Goal: Task Accomplishment & Management: Manage account settings

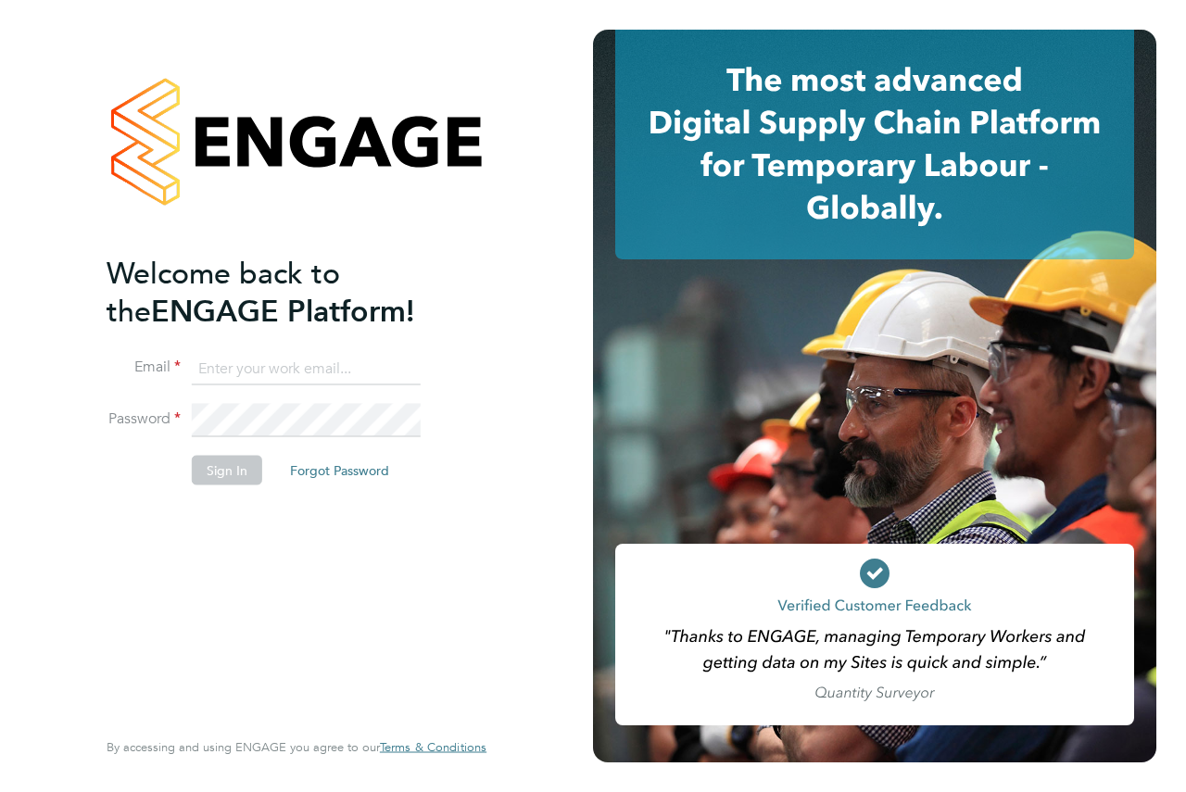
type input "andrew@axcis.co.uk"
click at [225, 484] on button "Sign In" at bounding box center [227, 471] width 70 height 30
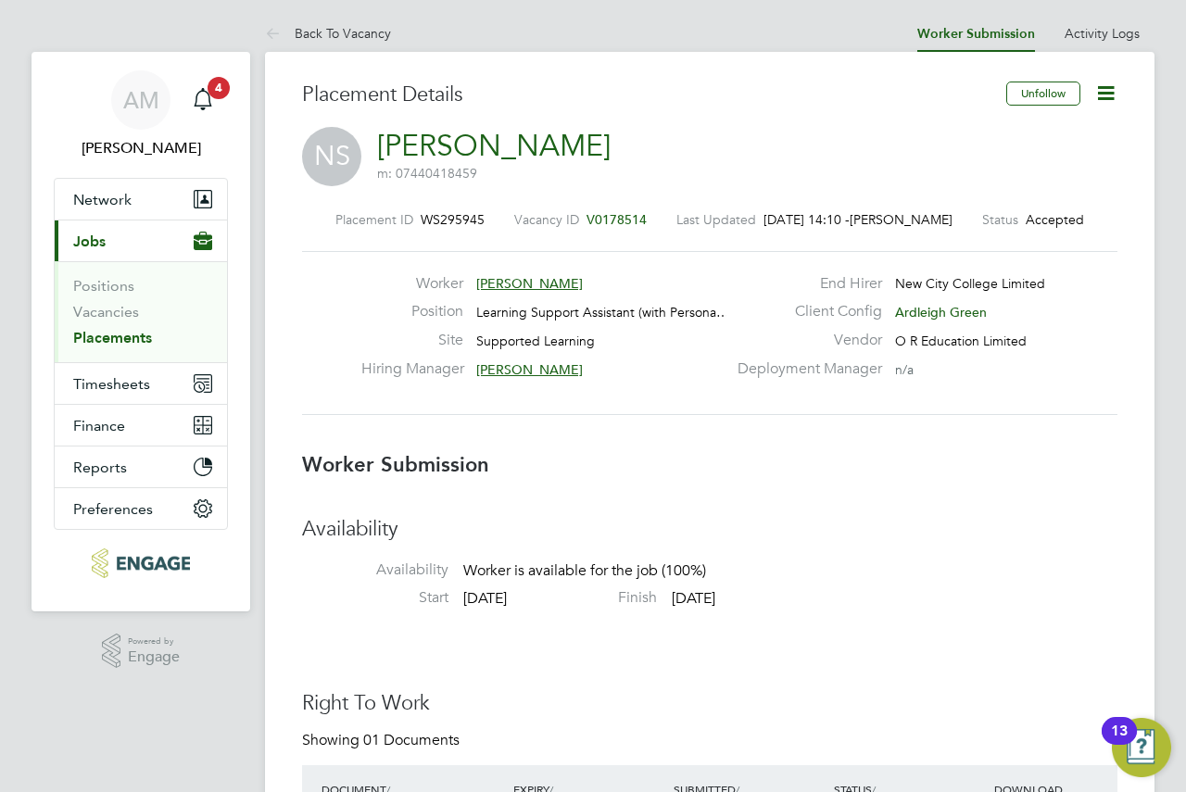
click at [1113, 92] on icon at bounding box center [1106, 93] width 23 height 23
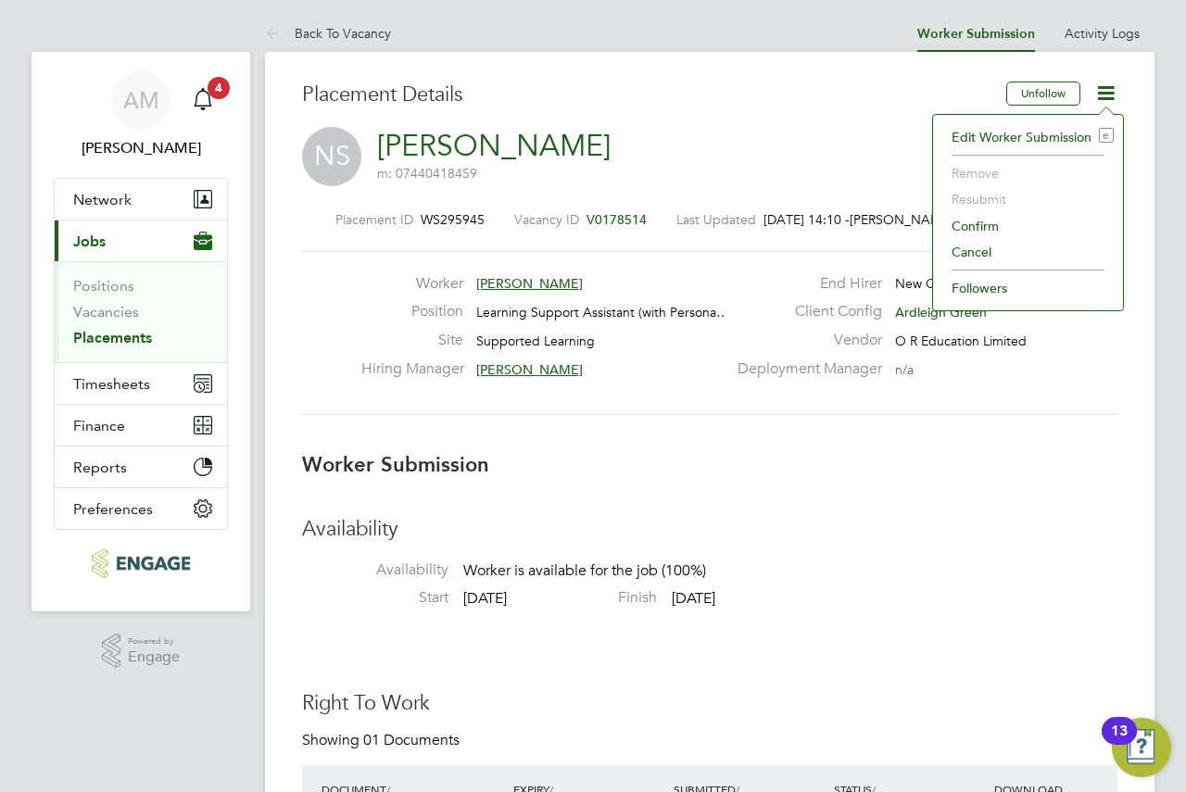
click at [998, 229] on li "Confirm" at bounding box center [1028, 226] width 171 height 26
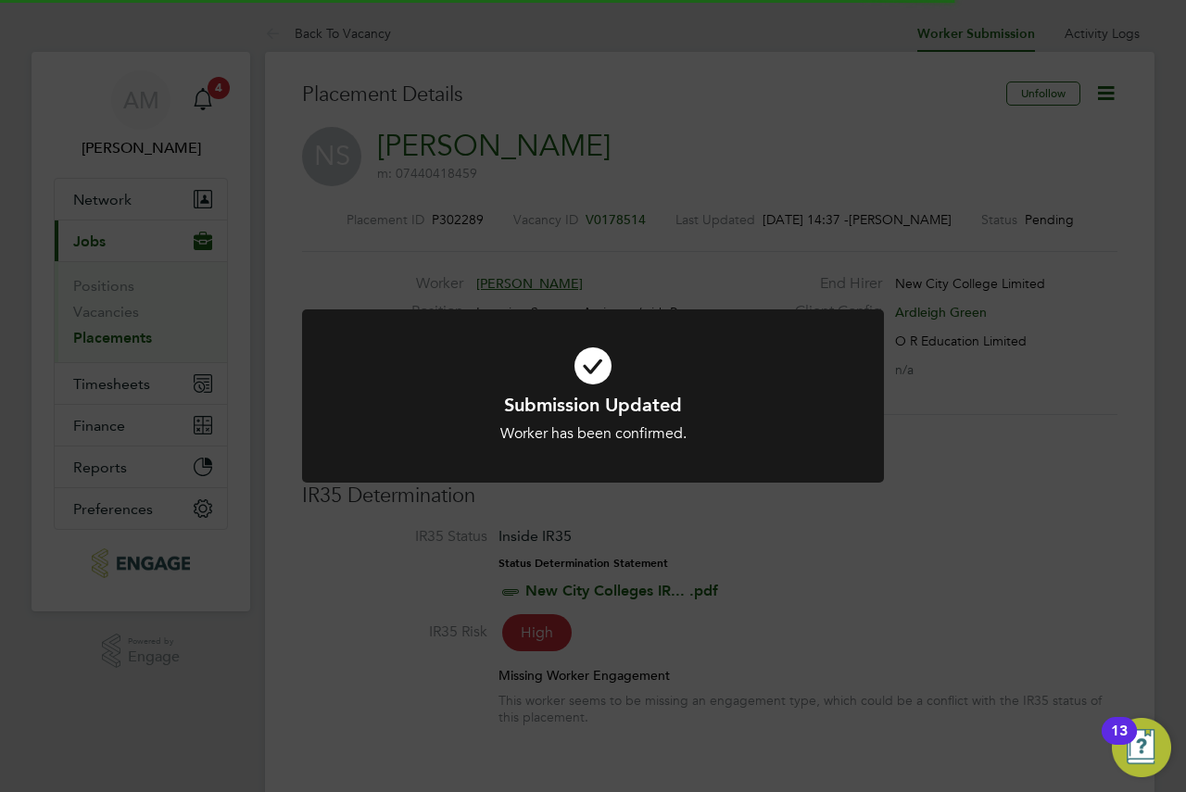
scroll to position [18, 136]
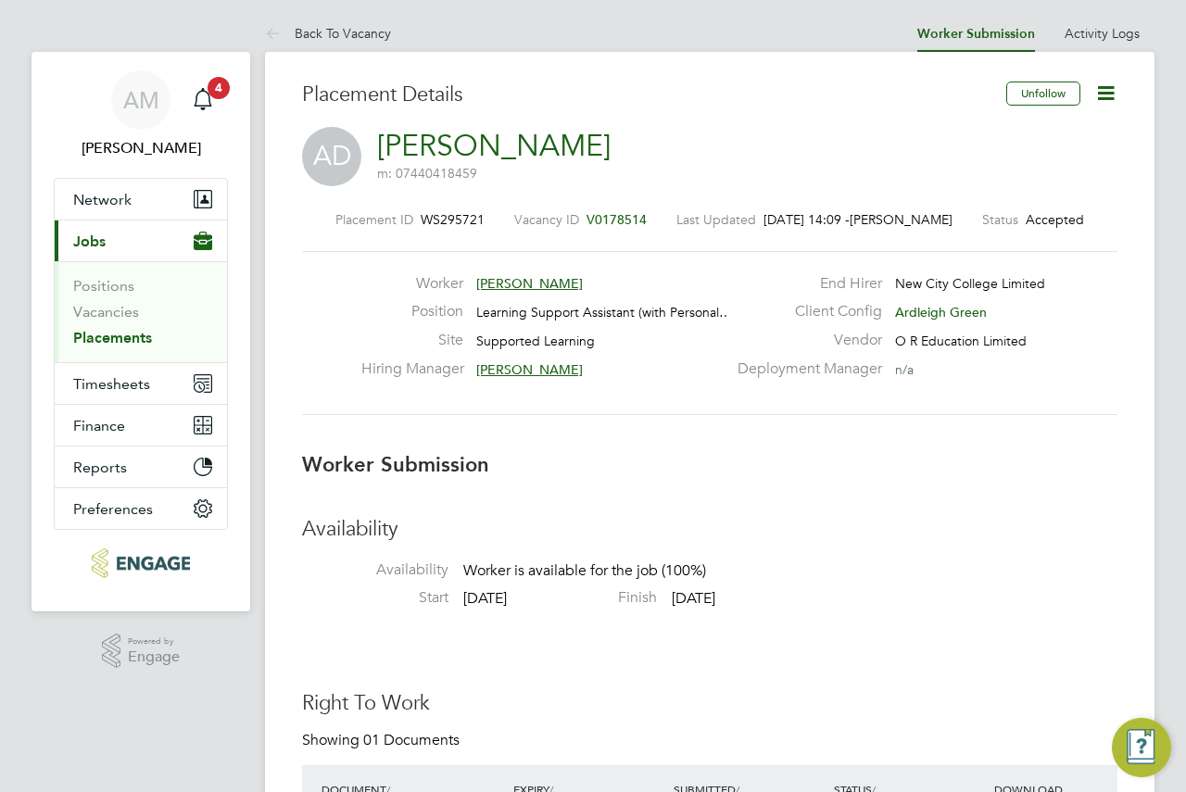
click at [1108, 93] on icon at bounding box center [1106, 93] width 23 height 23
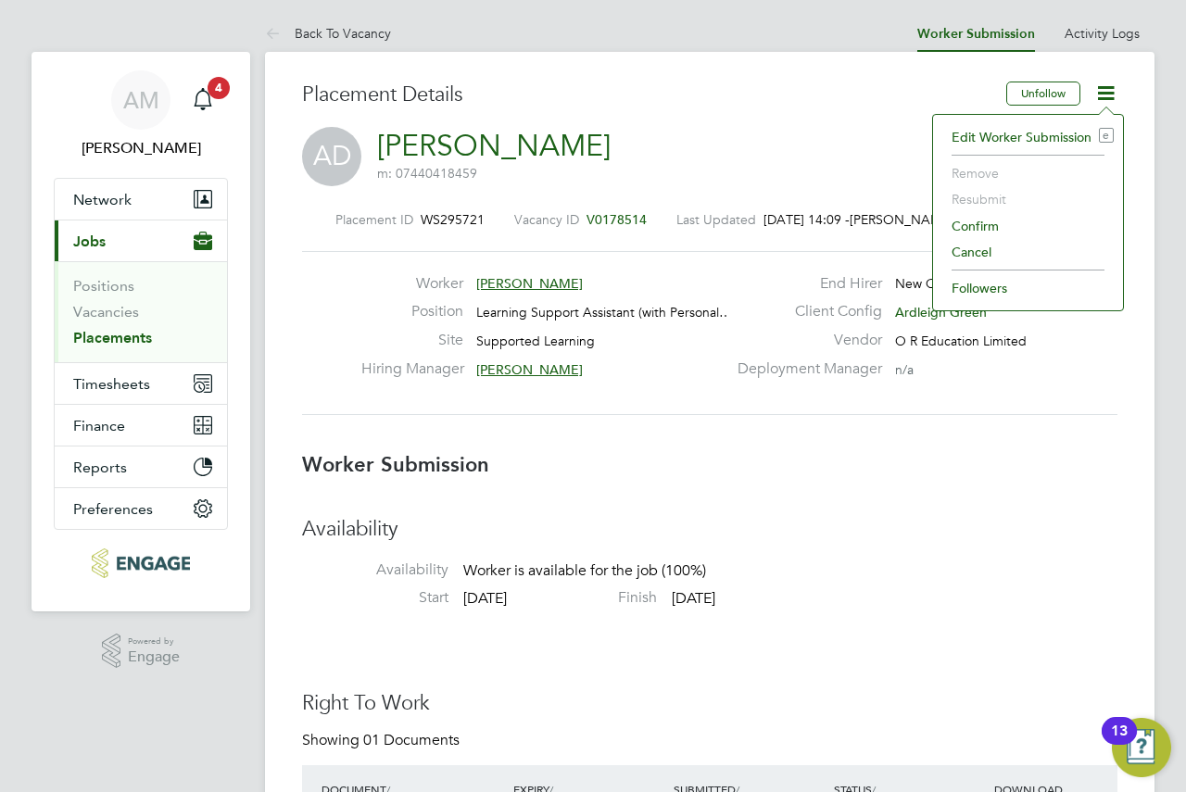
click at [976, 225] on li "Confirm" at bounding box center [1028, 226] width 171 height 26
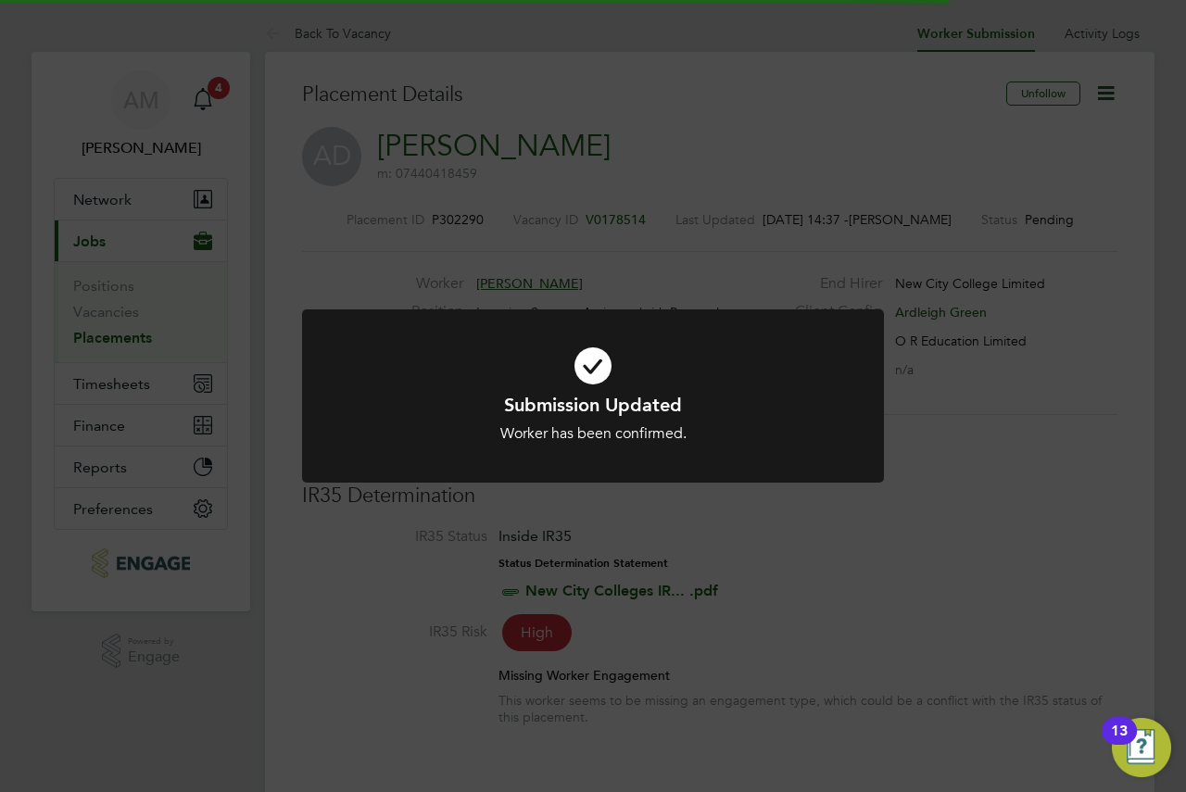
scroll to position [18, 92]
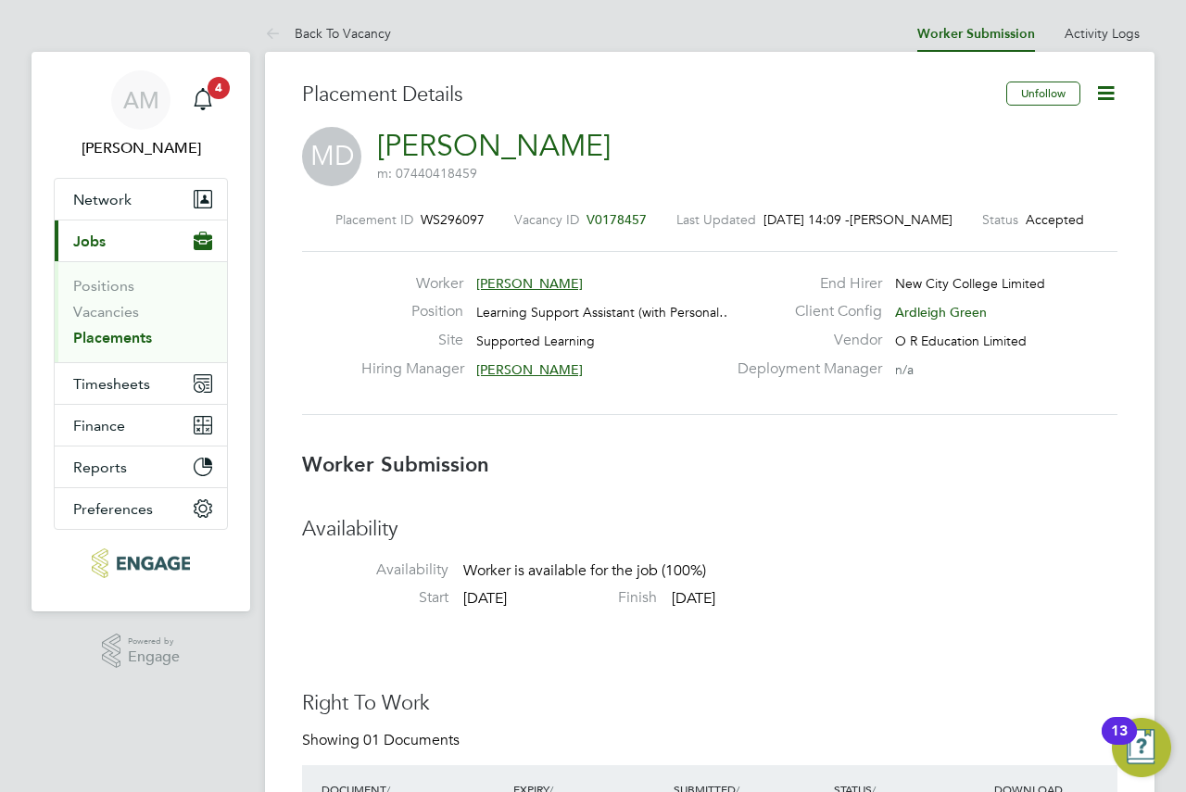
click at [1114, 97] on icon at bounding box center [1106, 93] width 23 height 23
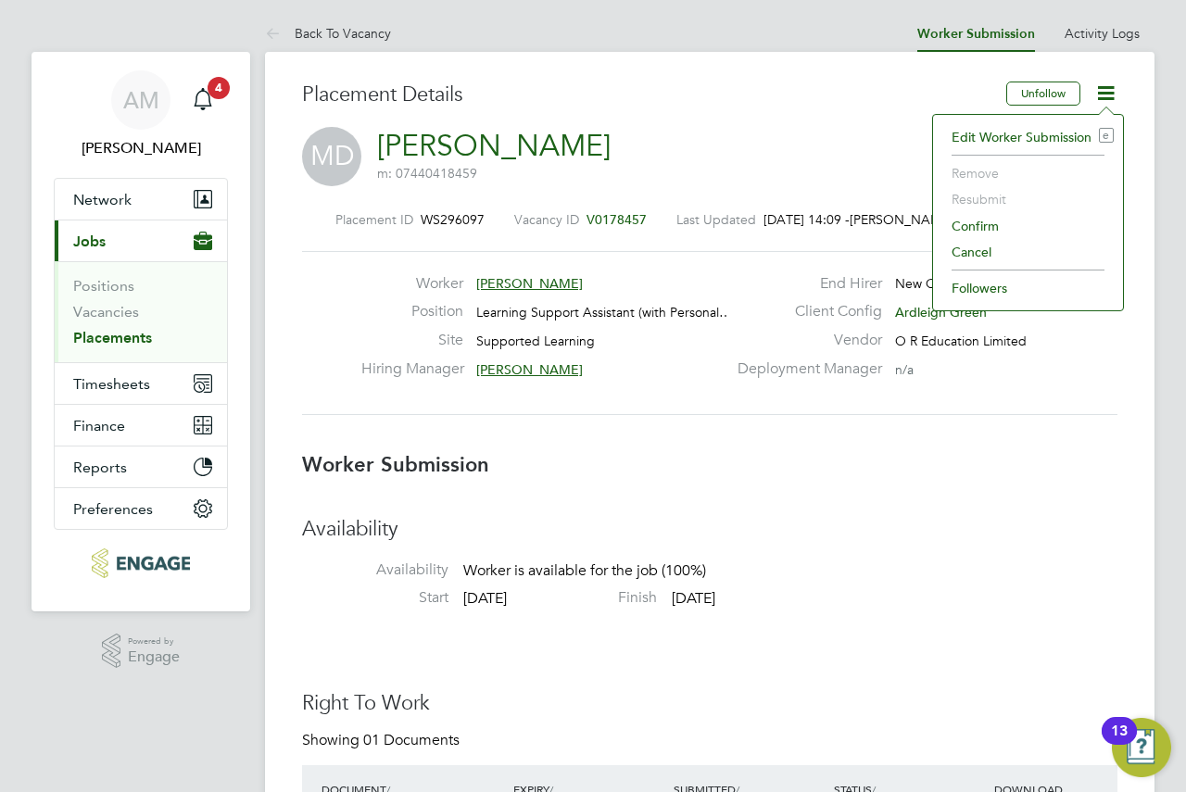
click at [990, 231] on li "Confirm" at bounding box center [1028, 226] width 171 height 26
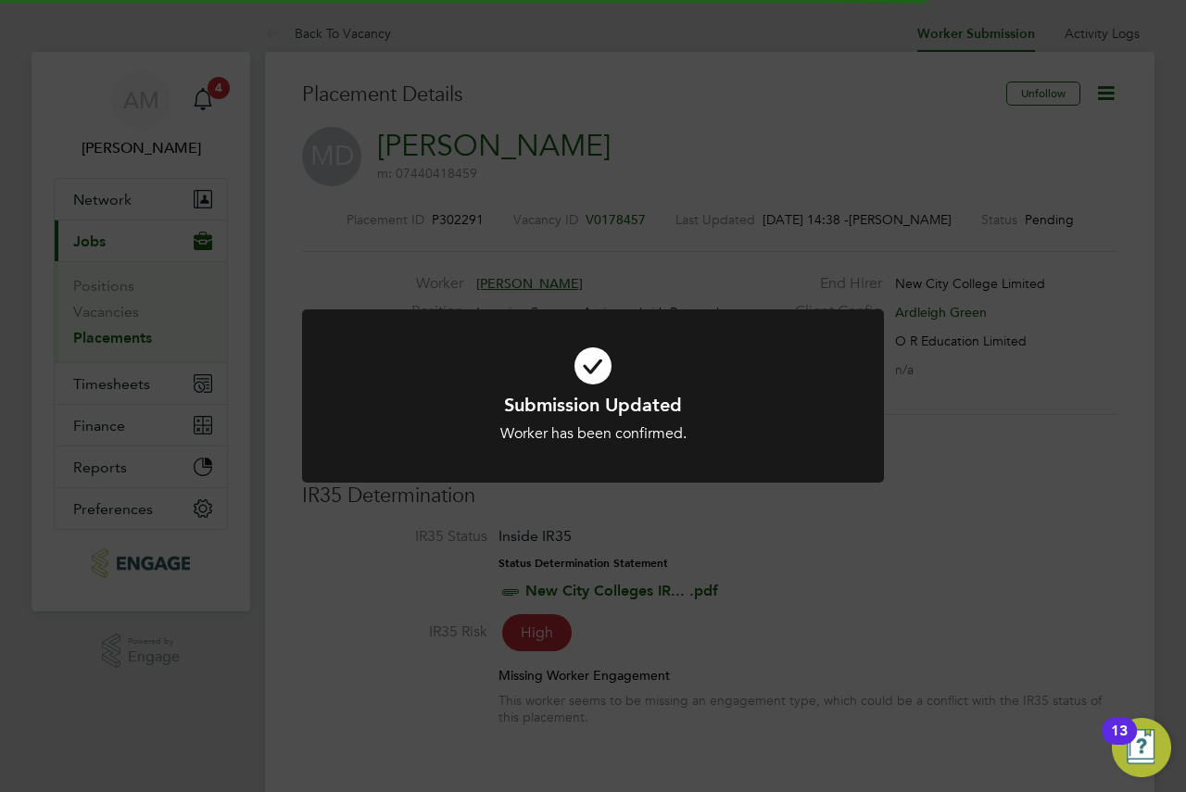
drag, startPoint x: 842, startPoint y: 75, endPoint x: 822, endPoint y: 80, distance: 20.9
drag, startPoint x: 822, startPoint y: 80, endPoint x: 707, endPoint y: 77, distance: 115.0
click at [707, 77] on div "Submission Updated Worker has been confirmed. Cancel Okay" at bounding box center [593, 396] width 1186 height 792
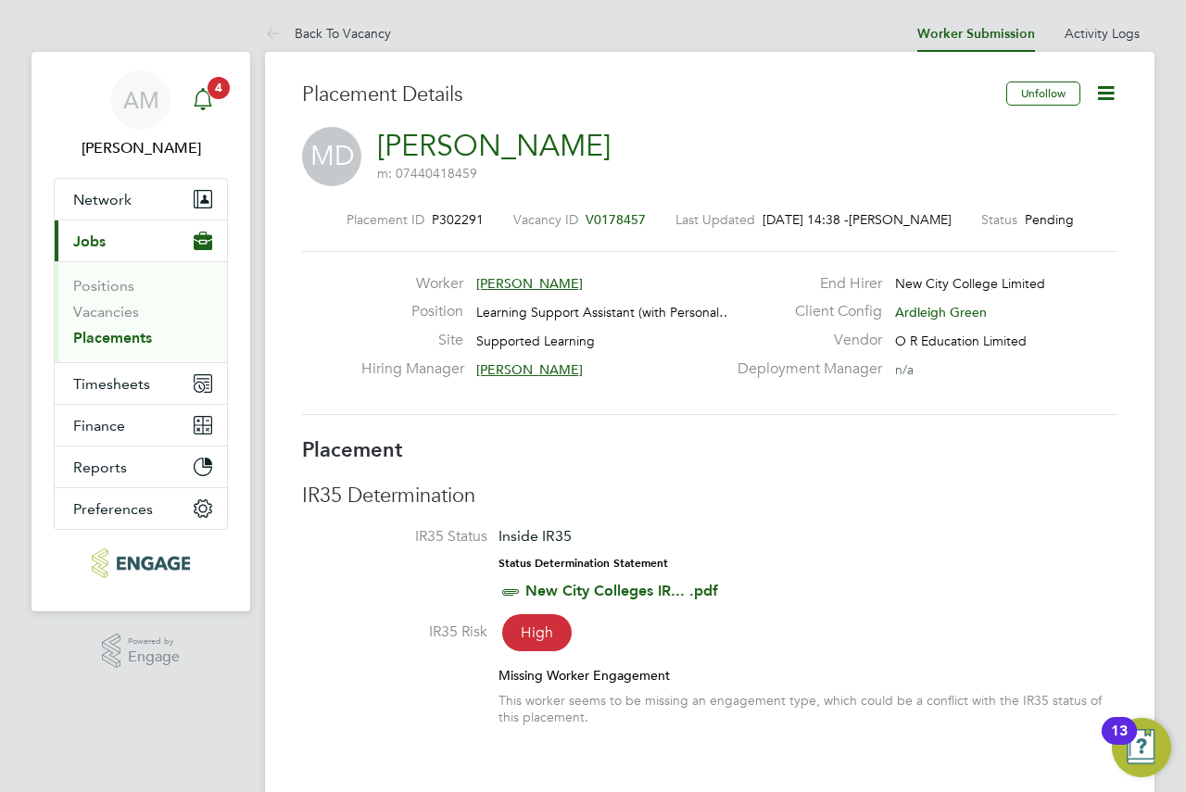
click at [226, 86] on span "4" at bounding box center [219, 88] width 22 height 22
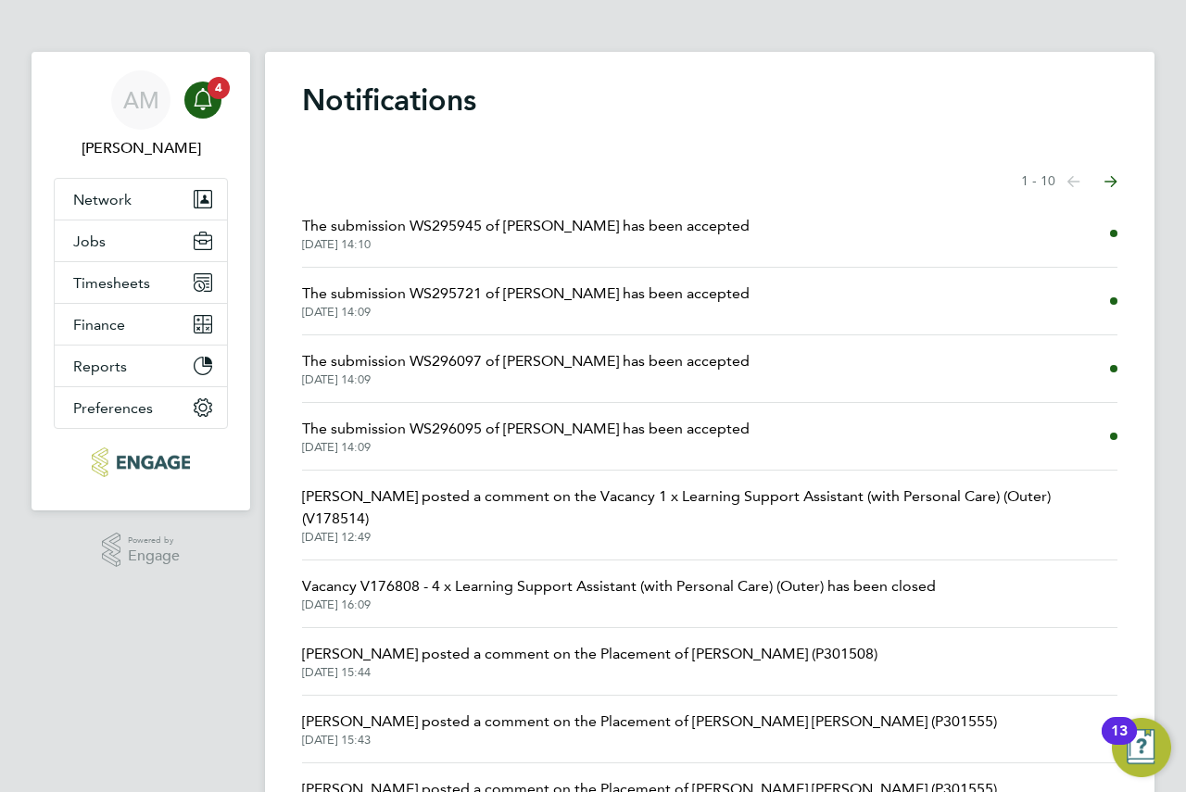
click at [577, 430] on span "The submission WS296095 of Anitha Pradeep has been accepted" at bounding box center [526, 429] width 448 height 22
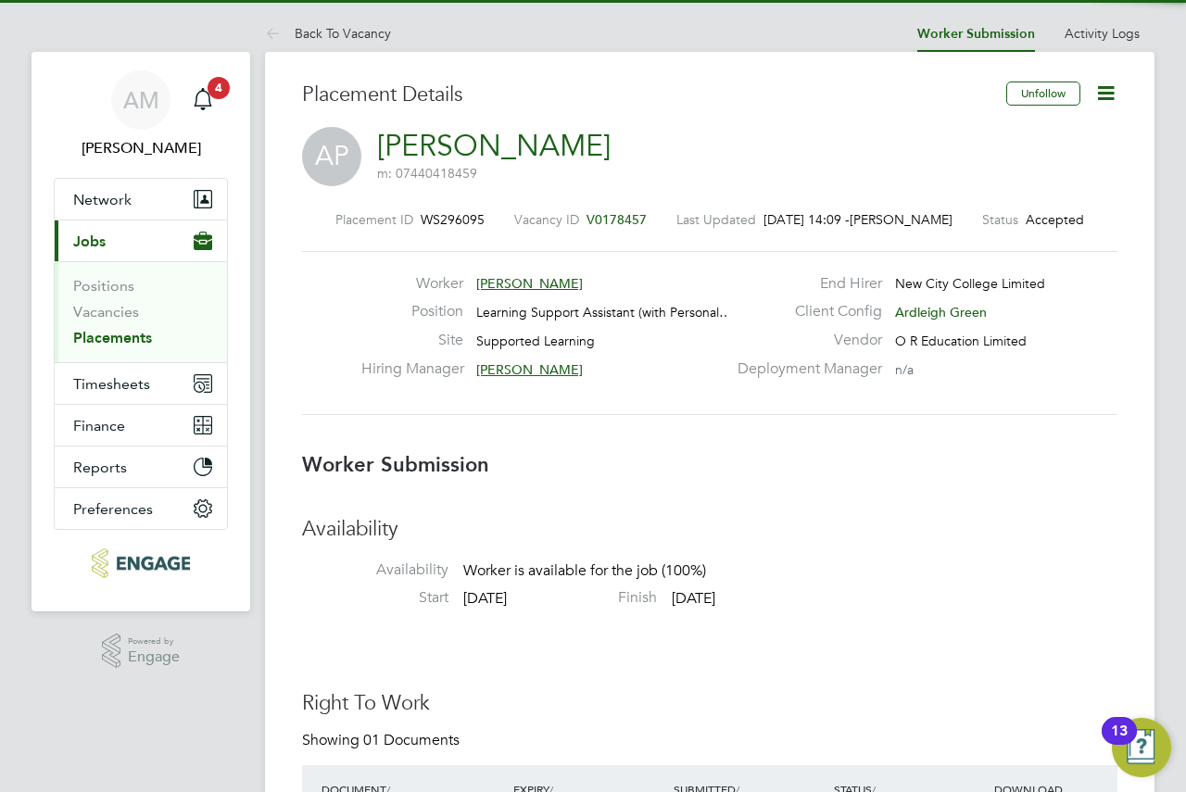
click at [1101, 89] on icon at bounding box center [1106, 93] width 23 height 23
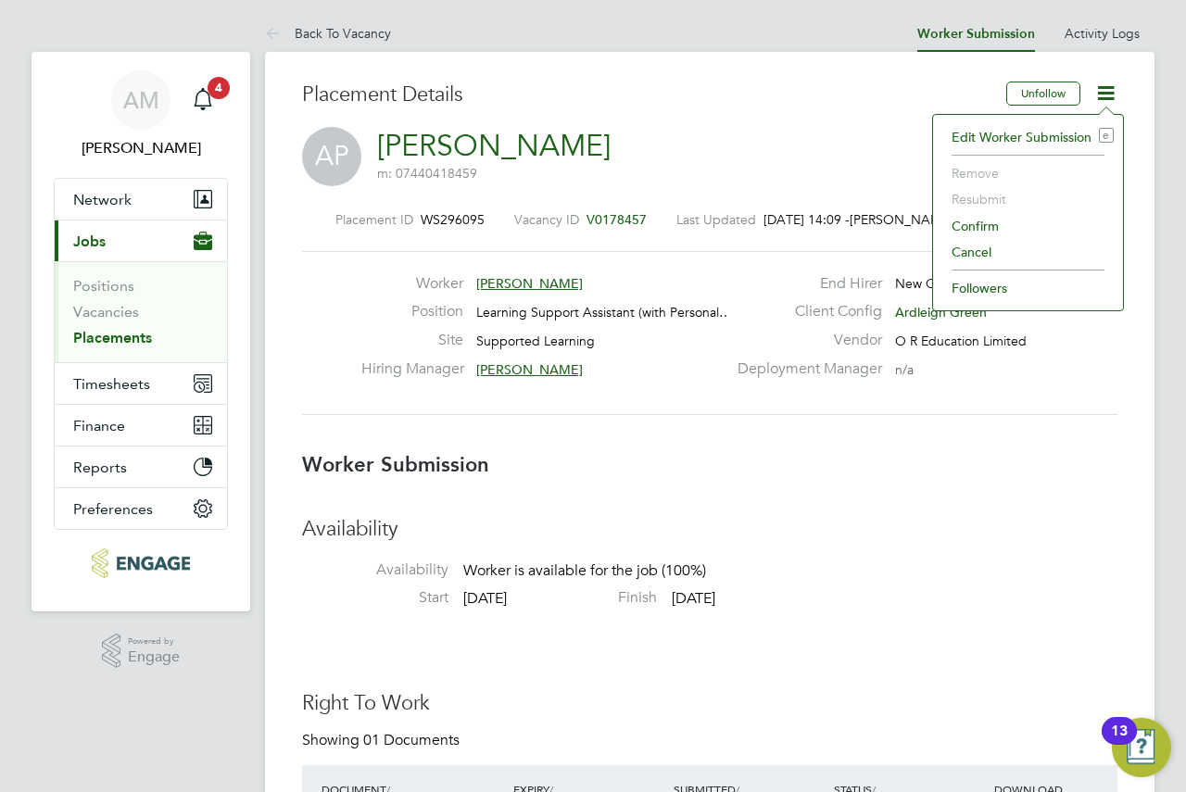
click at [997, 225] on li "Confirm" at bounding box center [1028, 226] width 171 height 26
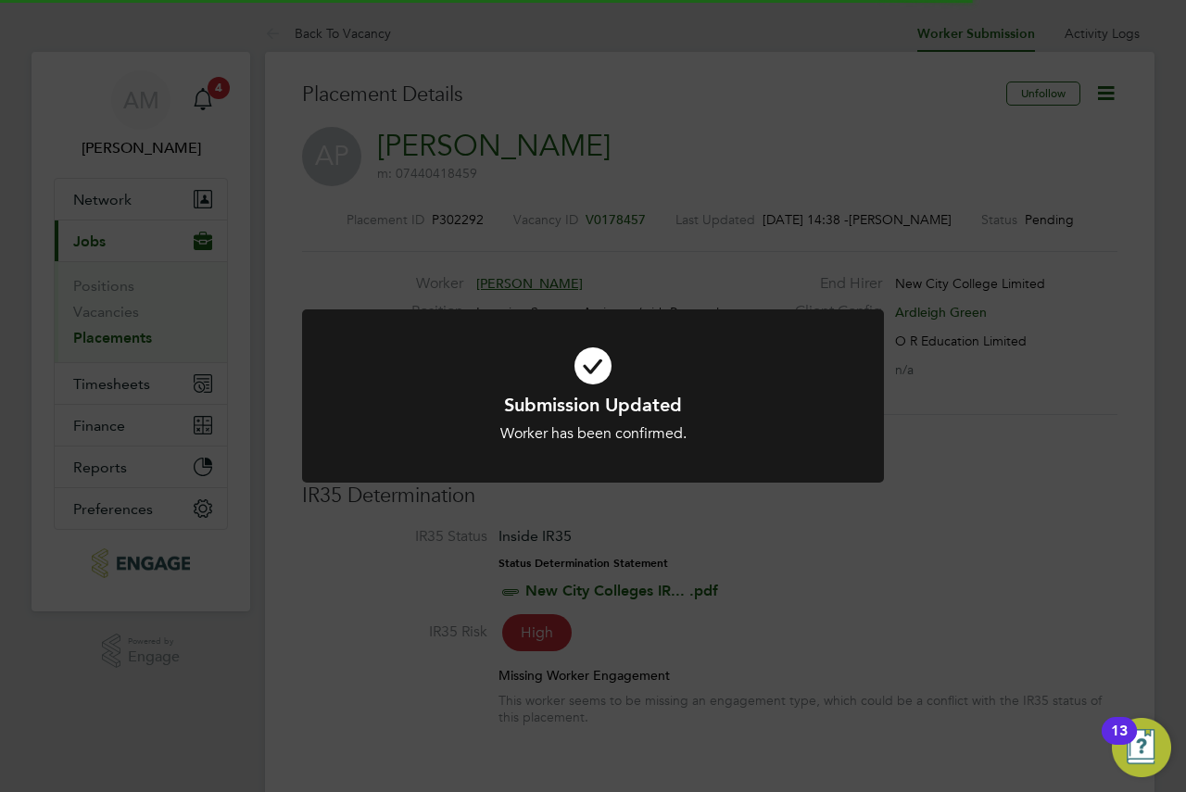
drag, startPoint x: 770, startPoint y: 129, endPoint x: 722, endPoint y: 100, distance: 56.1
drag, startPoint x: 722, startPoint y: 100, endPoint x: 678, endPoint y: 96, distance: 43.7
click at [681, 94] on div "Submission Updated Worker has been confirmed. Cancel Okay" at bounding box center [593, 396] width 1186 height 792
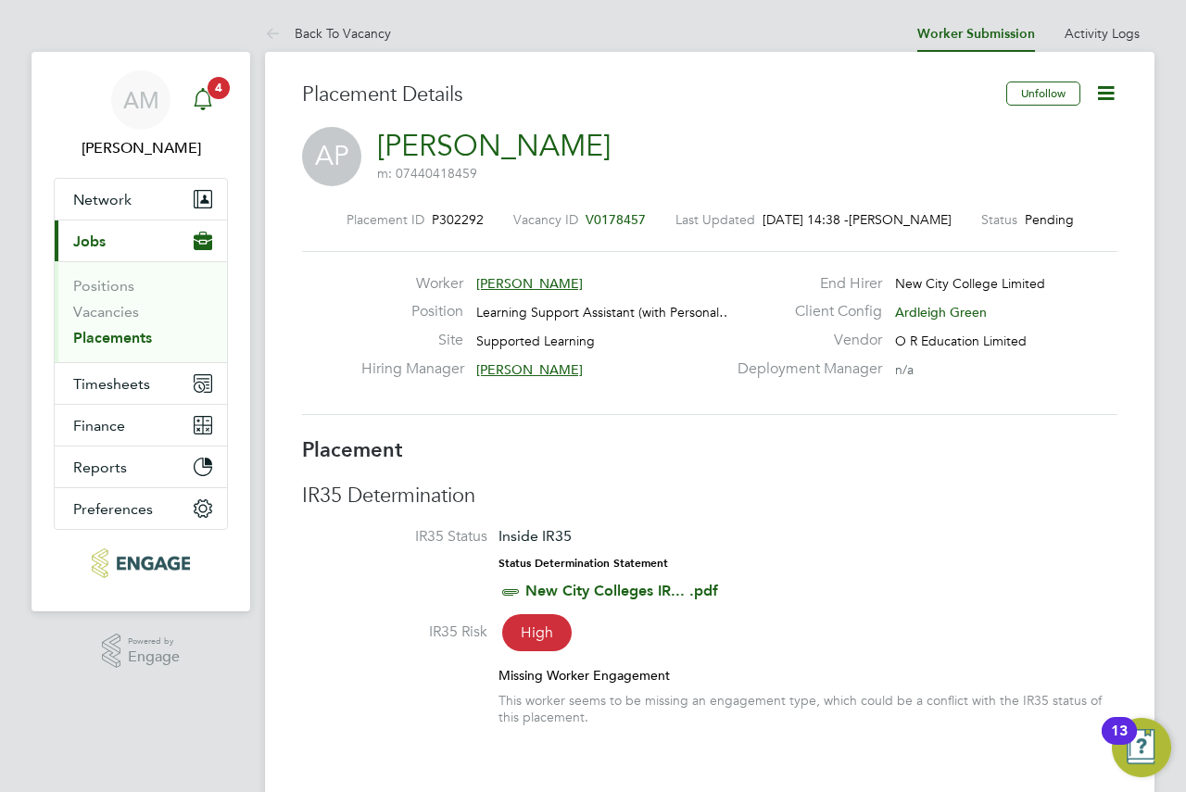
click at [218, 95] on span "4" at bounding box center [219, 88] width 22 height 22
